Goal: Browse casually: Explore the website without a specific task or goal

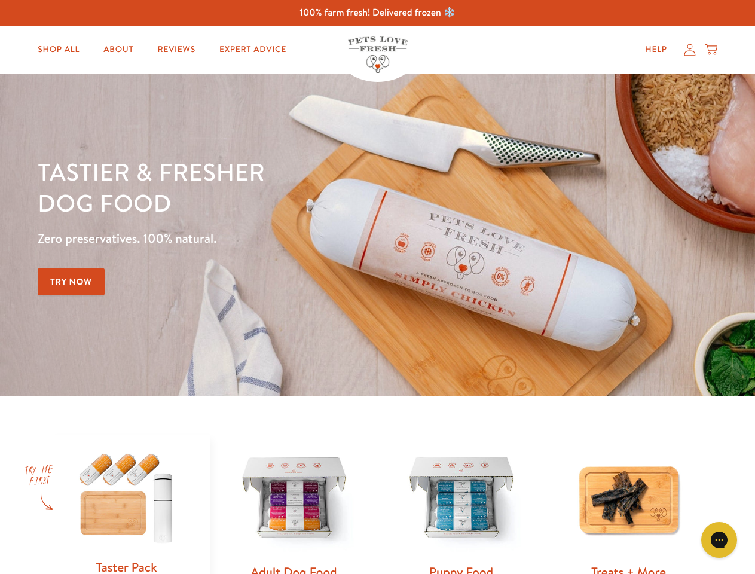
click at [377, 287] on div "Tastier & fresher dog food Zero preservatives. 100% natural. Try Now" at bounding box center [264, 235] width 453 height 158
click at [720, 540] on icon "Gorgias live chat" at bounding box center [719, 539] width 11 height 11
